Goal: Transaction & Acquisition: Purchase product/service

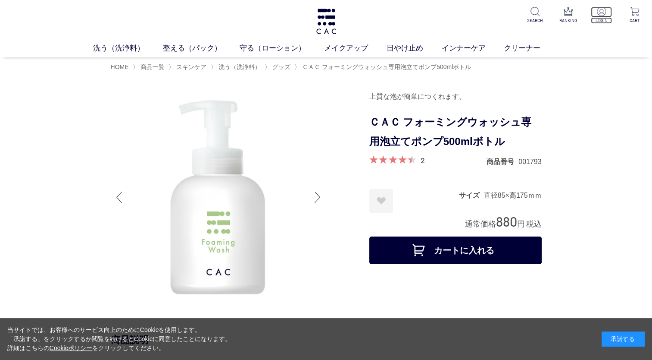
click at [600, 13] on img at bounding box center [601, 11] width 9 height 9
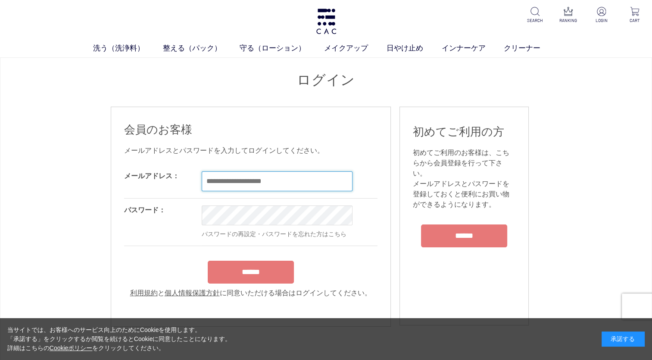
type input "**********"
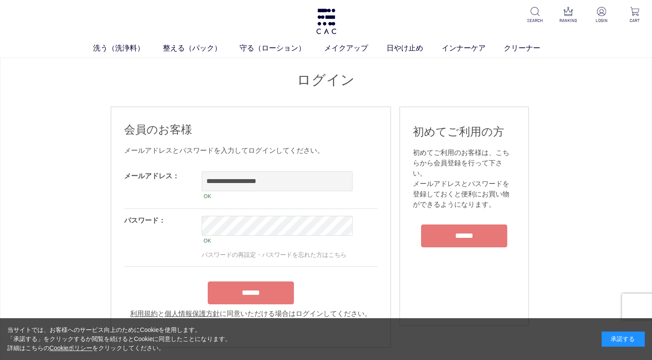
click at [273, 263] on form "**********" at bounding box center [251, 241] width 254 height 154
click at [279, 289] on input "******" at bounding box center [251, 292] width 86 height 23
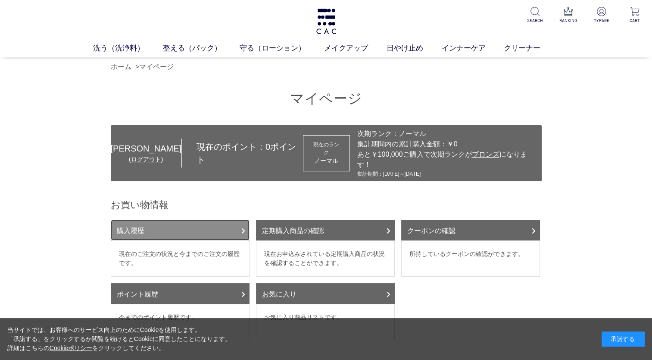
click at [239, 227] on link "購入履歴" at bounding box center [180, 229] width 139 height 21
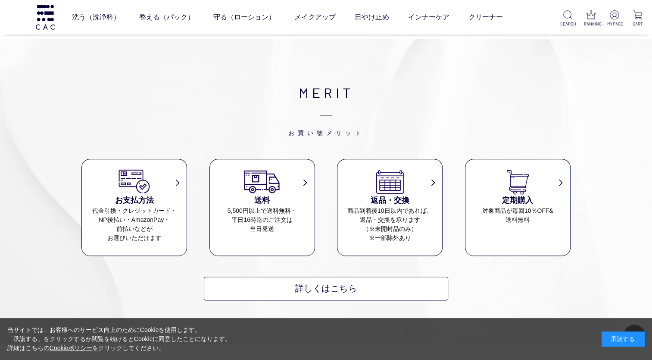
scroll to position [388, 0]
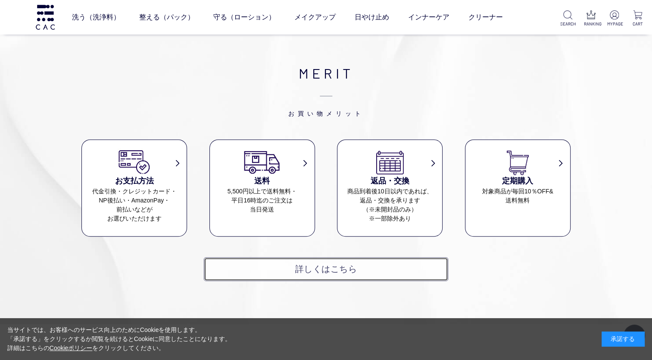
click at [279, 268] on link "詳しくはこちら" at bounding box center [326, 269] width 244 height 24
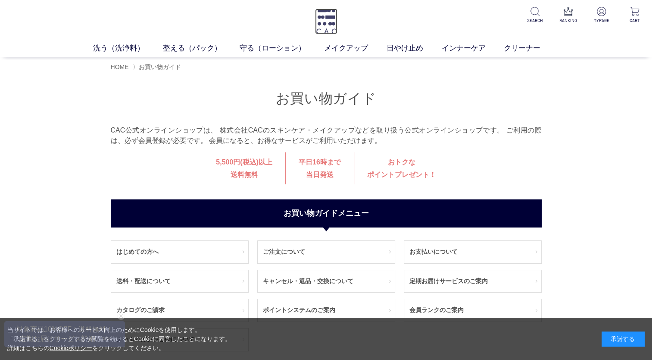
click at [332, 26] on img at bounding box center [326, 21] width 22 height 25
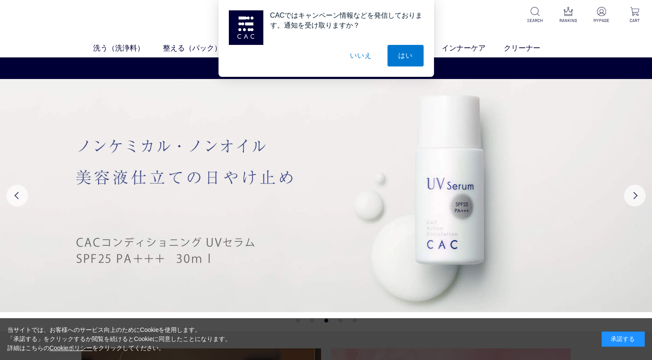
click at [24, 61] on div "CACではキャンペーン情報などを発信しております。通知を受け取りますか？ はい いいえ" at bounding box center [326, 38] width 652 height 77
click at [359, 61] on button "いいえ" at bounding box center [360, 56] width 43 height 22
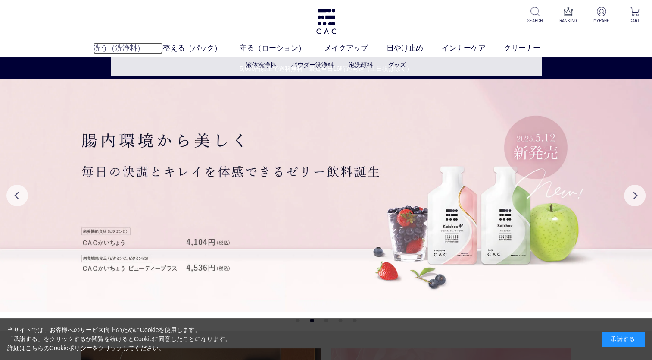
click at [103, 46] on link "洗う（洗浄料）" at bounding box center [128, 48] width 70 height 11
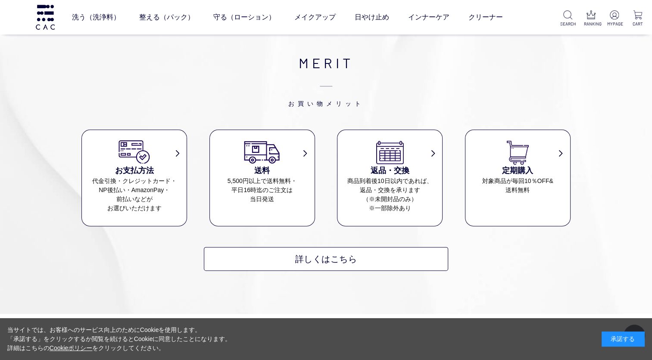
scroll to position [1035, 0]
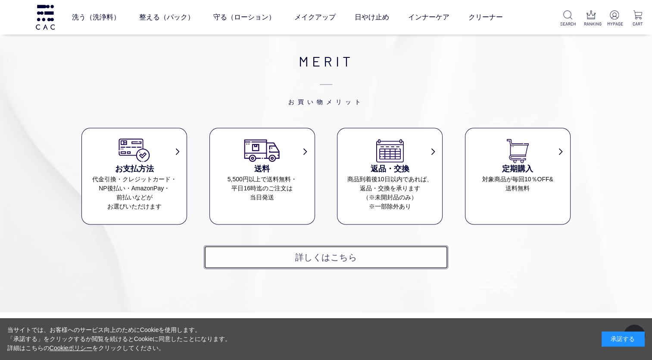
click at [366, 260] on link "詳しくはこちら" at bounding box center [326, 257] width 244 height 24
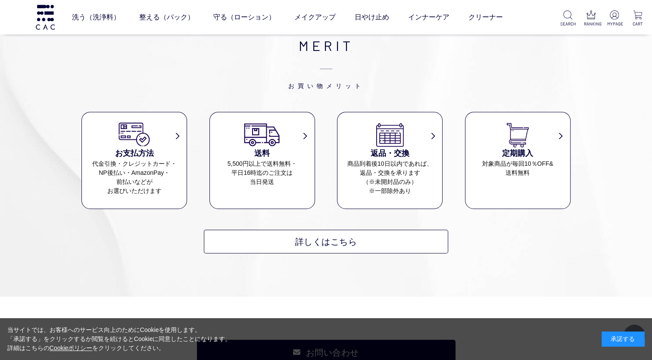
scroll to position [561, 0]
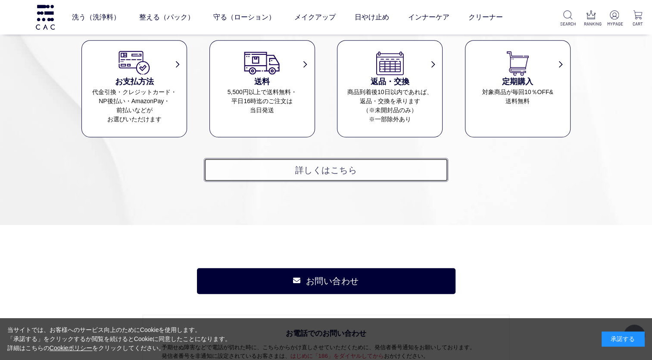
click at [348, 174] on link "詳しくはこちら" at bounding box center [326, 170] width 244 height 24
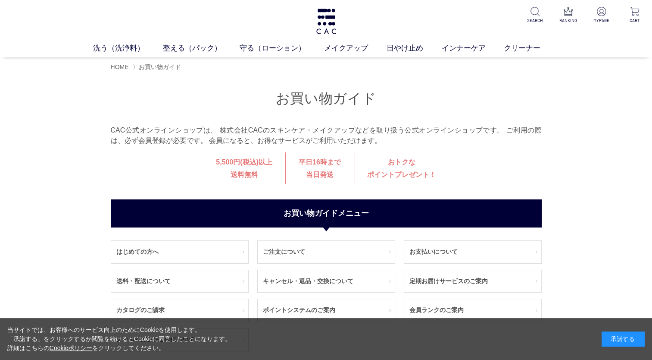
click at [119, 72] on ul "HOME 〉 お買い物ガイド" at bounding box center [326, 67] width 431 height 10
click at [122, 64] on span "HOME" at bounding box center [120, 66] width 18 height 7
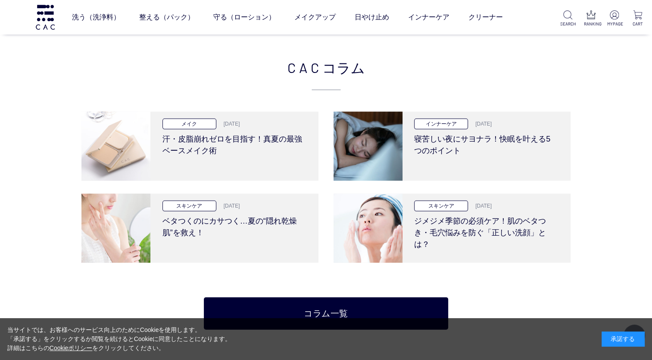
scroll to position [1897, 0]
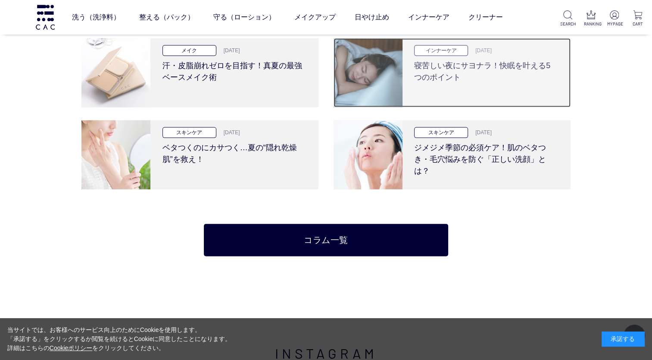
click at [431, 71] on h3 "寝苦しい夜にサヨナラ！快眠を叶える5つのポイント" at bounding box center [485, 69] width 142 height 27
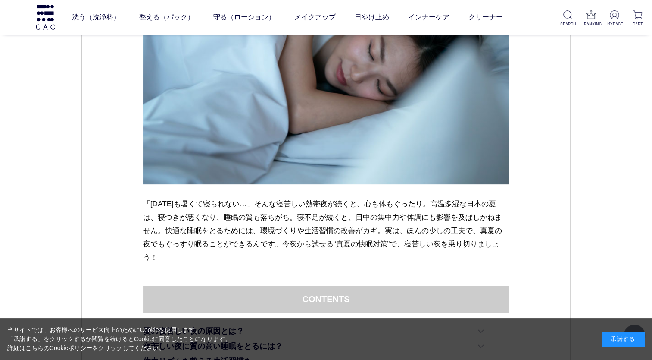
scroll to position [345, 0]
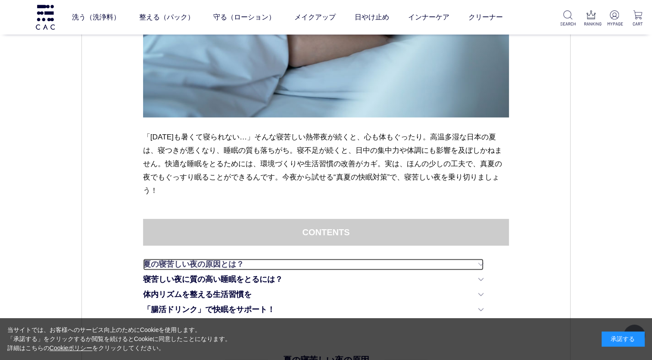
click at [483, 267] on link "夏の寝苦しい夜の原因とは？" at bounding box center [313, 264] width 341 height 12
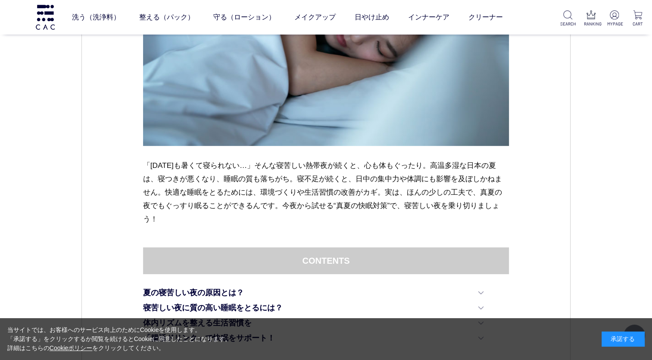
scroll to position [316, 0]
click at [41, 20] on img at bounding box center [45, 17] width 22 height 25
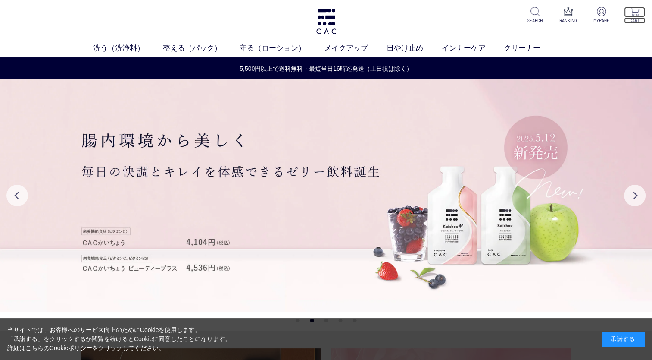
click at [635, 18] on p "CART" at bounding box center [634, 20] width 21 height 6
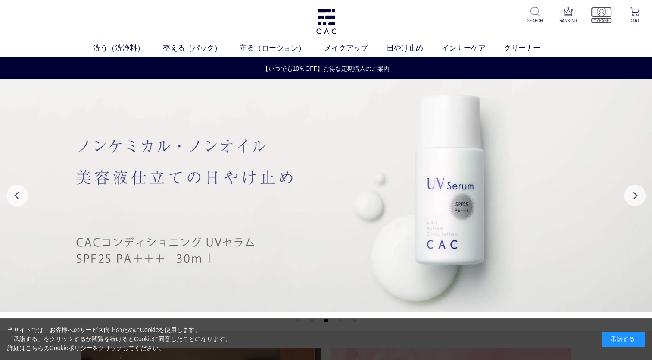
click at [600, 9] on img at bounding box center [601, 11] width 9 height 9
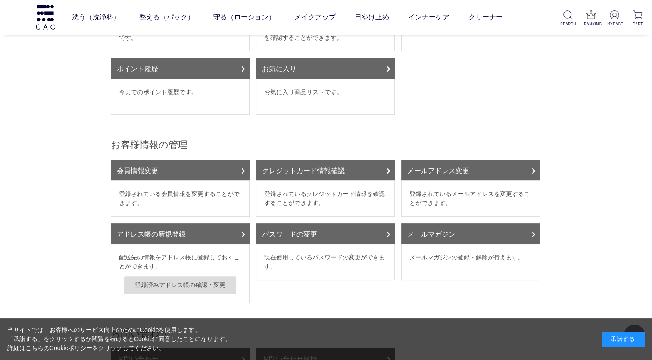
scroll to position [172, 0]
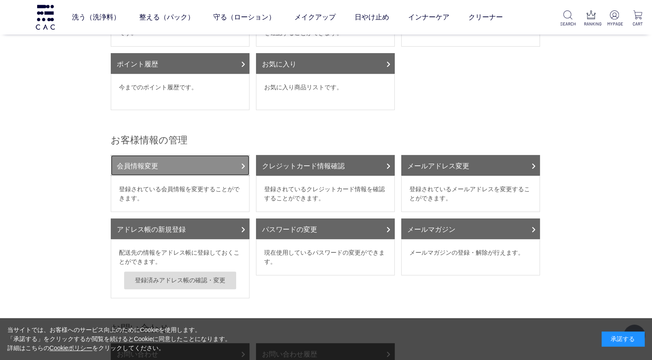
click at [156, 155] on link "会員情報変更" at bounding box center [180, 165] width 139 height 21
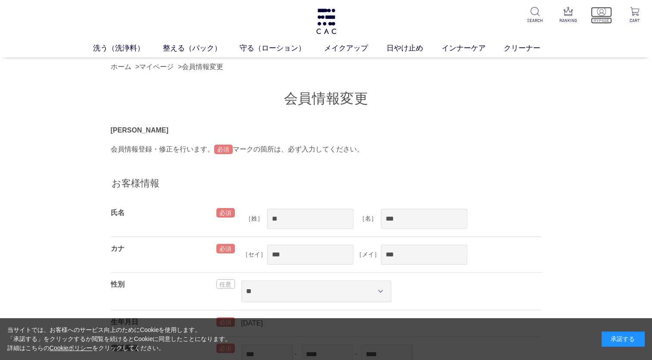
click at [604, 16] on p at bounding box center [601, 12] width 21 height 10
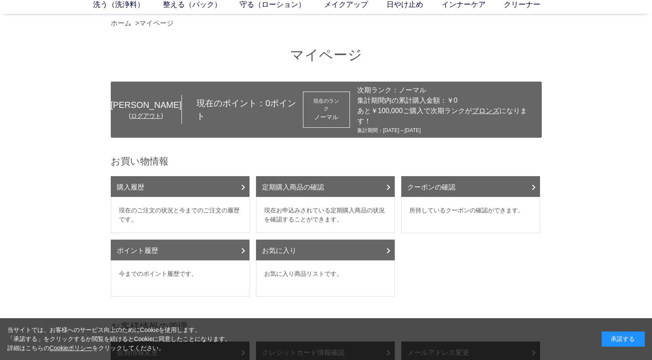
scroll to position [129, 0]
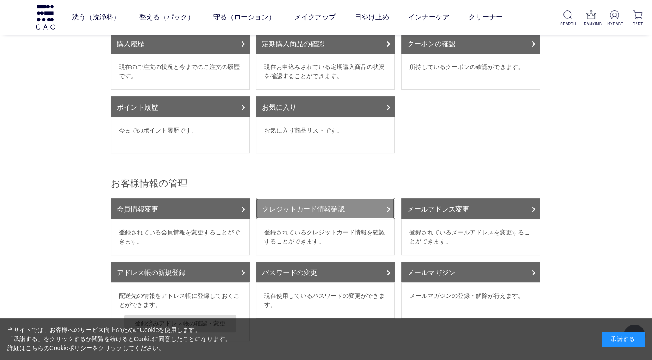
click at [310, 198] on link "クレジットカード情報確認" at bounding box center [325, 208] width 139 height 21
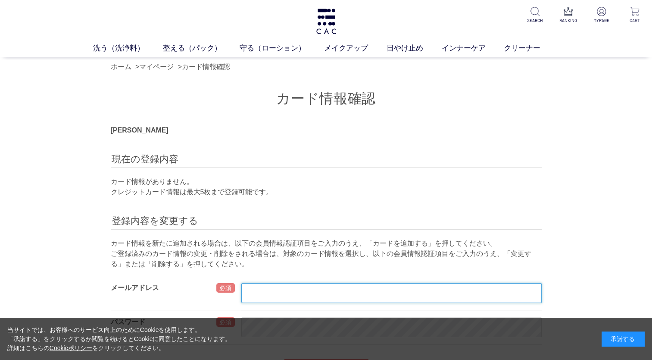
type input "**********"
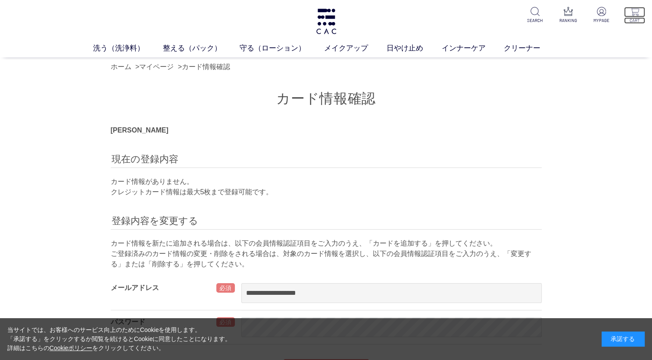
click at [634, 19] on p "CART" at bounding box center [634, 20] width 21 height 6
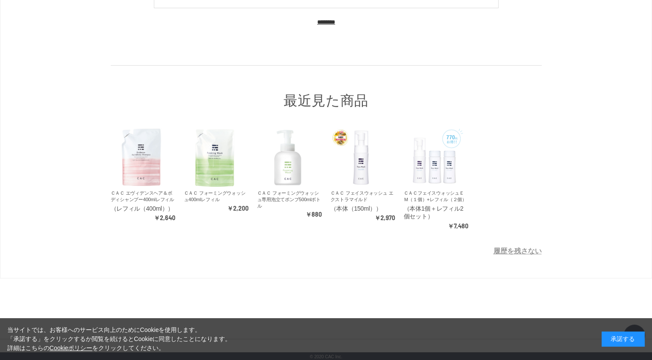
scroll to position [87, 0]
click at [370, 174] on img at bounding box center [361, 156] width 61 height 61
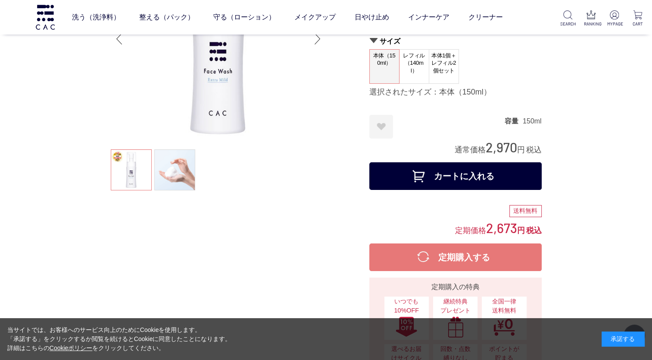
scroll to position [86, 0]
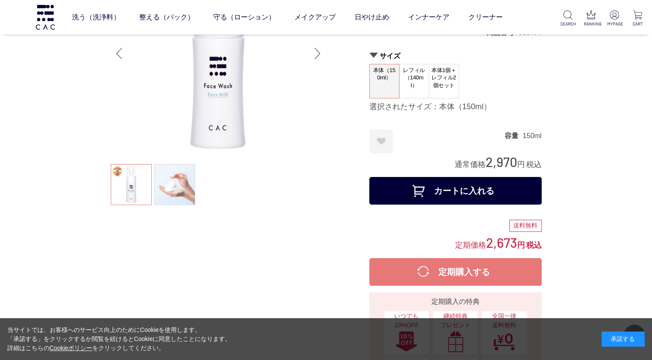
click at [450, 185] on button "カートに入れる" at bounding box center [456, 191] width 172 height 28
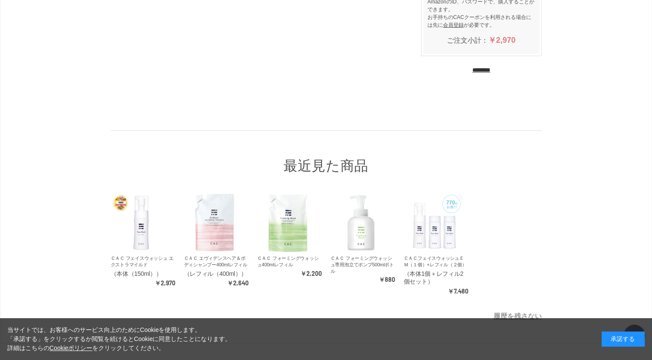
scroll to position [238, 0]
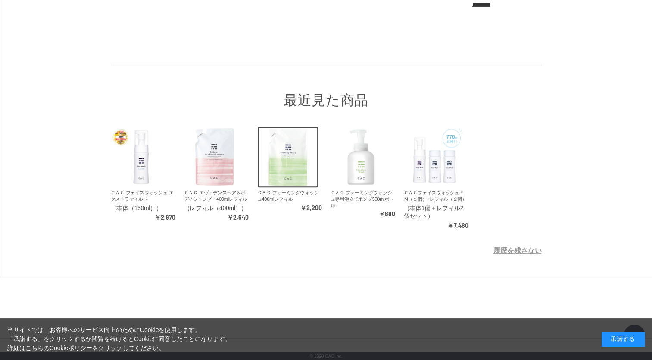
click at [283, 149] on img at bounding box center [287, 156] width 61 height 61
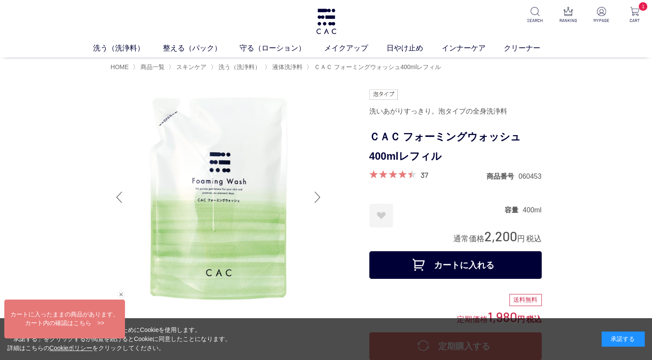
click at [472, 267] on button "カートに入れる" at bounding box center [456, 265] width 172 height 28
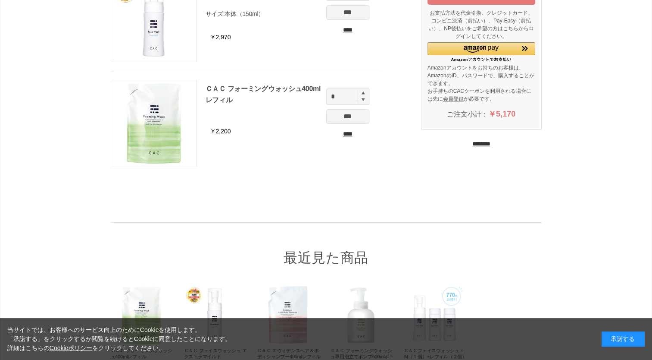
scroll to position [172, 0]
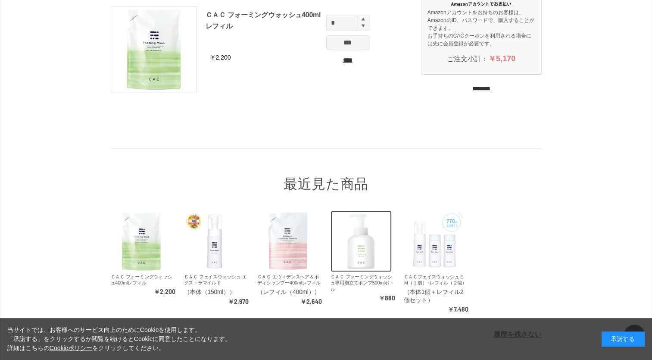
click at [352, 239] on img at bounding box center [361, 240] width 61 height 61
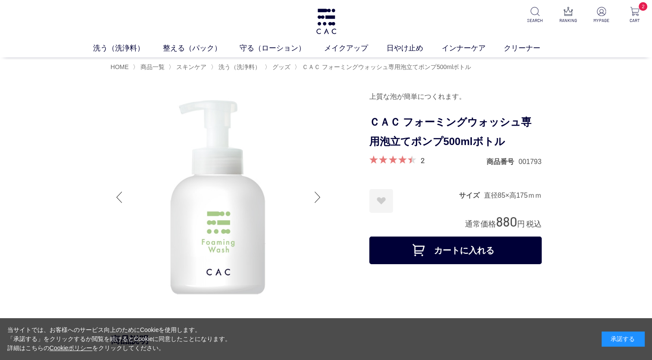
click at [419, 251] on button "カートに入れる" at bounding box center [456, 250] width 172 height 28
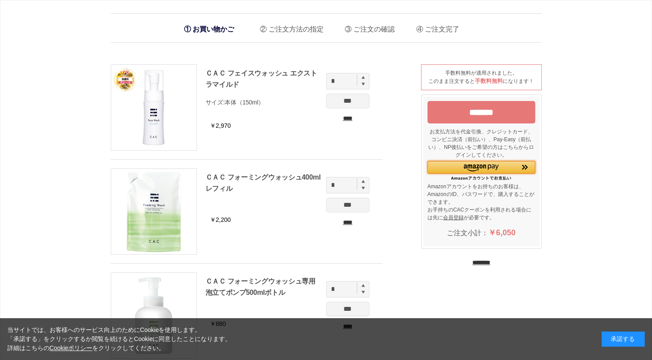
click at [462, 170] on div "Amazon Pay - Amazonアカウントをお使いください" at bounding box center [482, 167] width 108 height 13
